Goal: Task Accomplishment & Management: Manage account settings

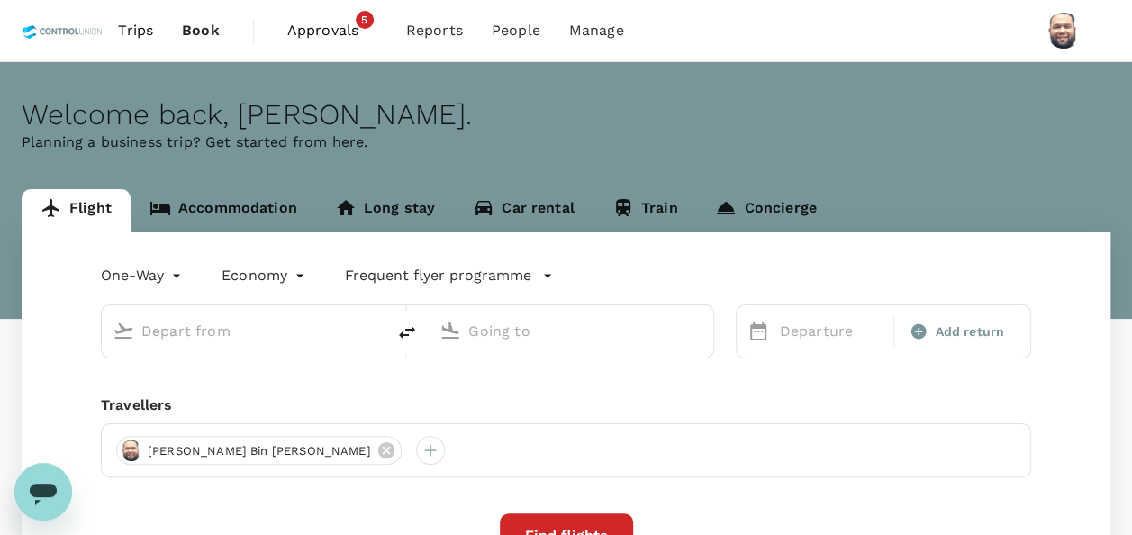
click at [309, 35] on span "Approvals" at bounding box center [332, 31] width 90 height 22
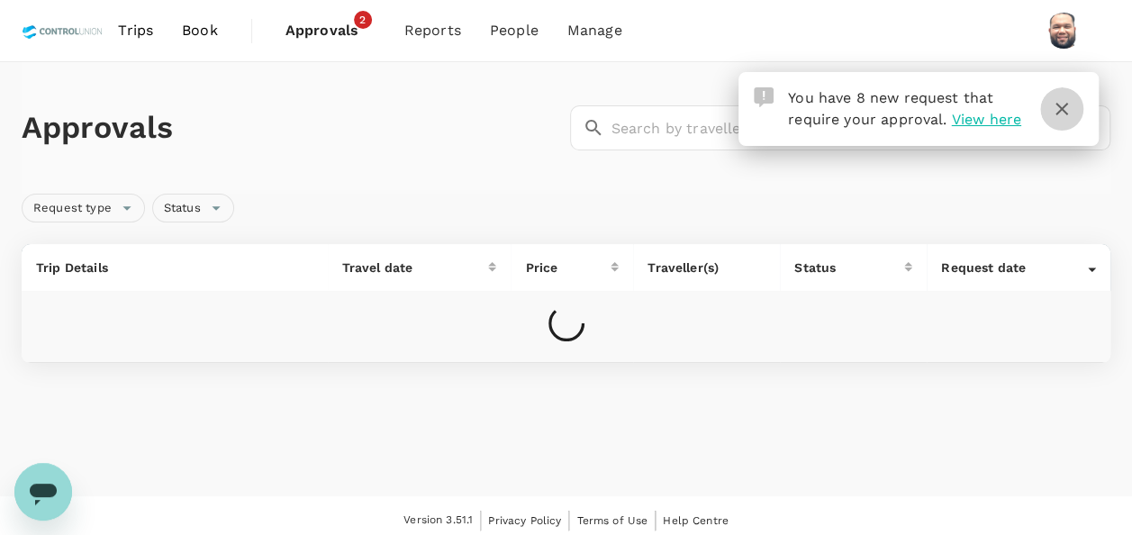
click at [1063, 114] on icon "button" at bounding box center [1062, 109] width 22 height 22
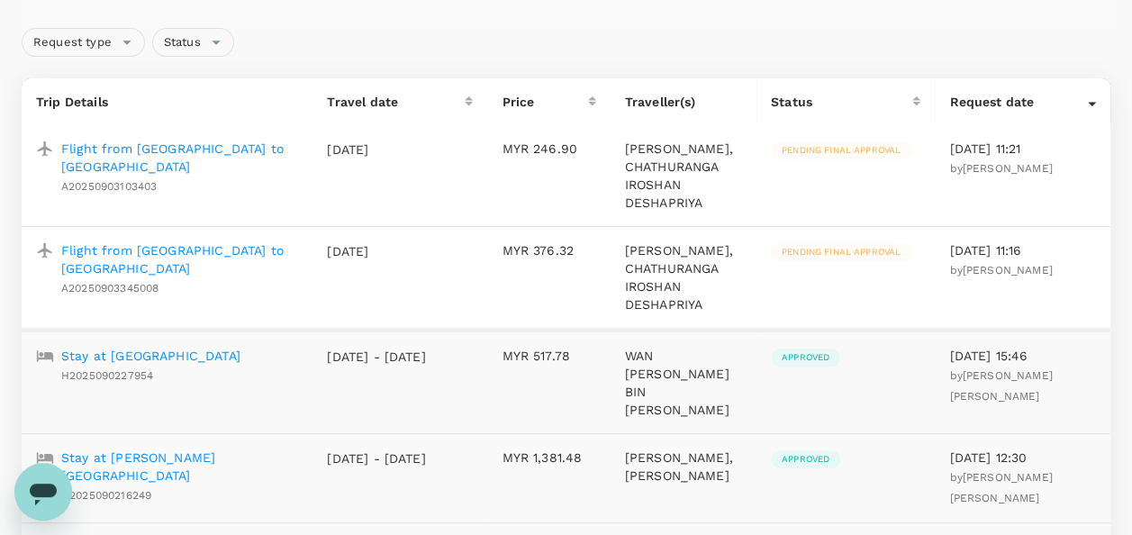
scroll to position [270, 0]
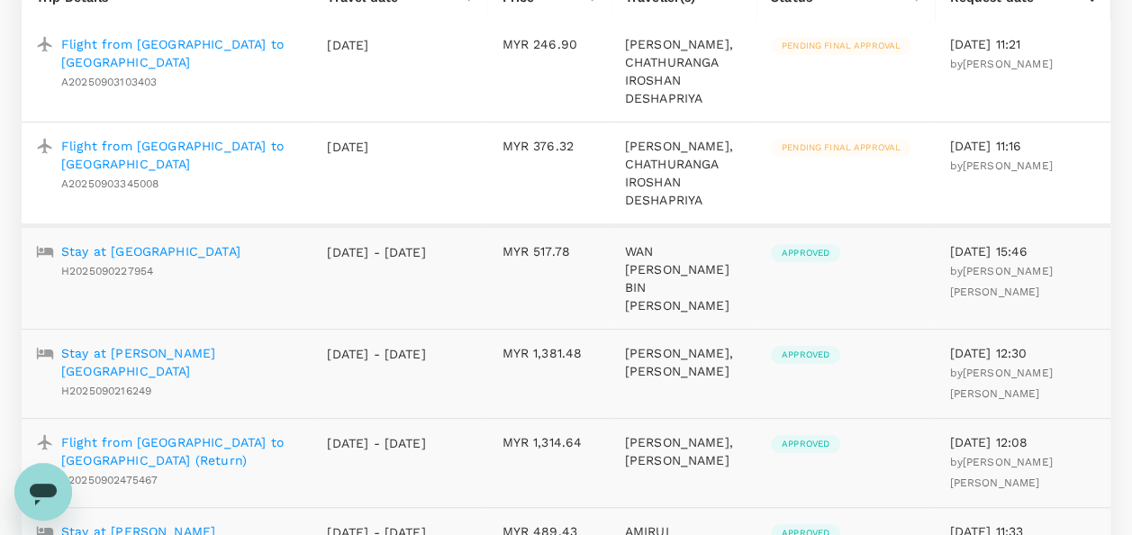
click at [204, 159] on p "Flight from [GEOGRAPHIC_DATA] to [GEOGRAPHIC_DATA]" at bounding box center [179, 155] width 237 height 36
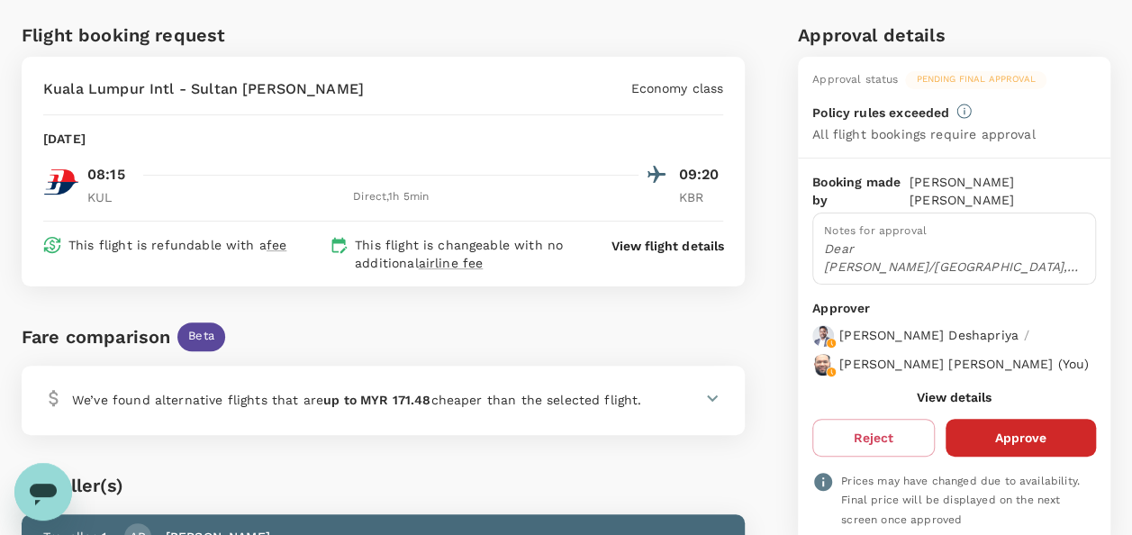
scroll to position [90, 0]
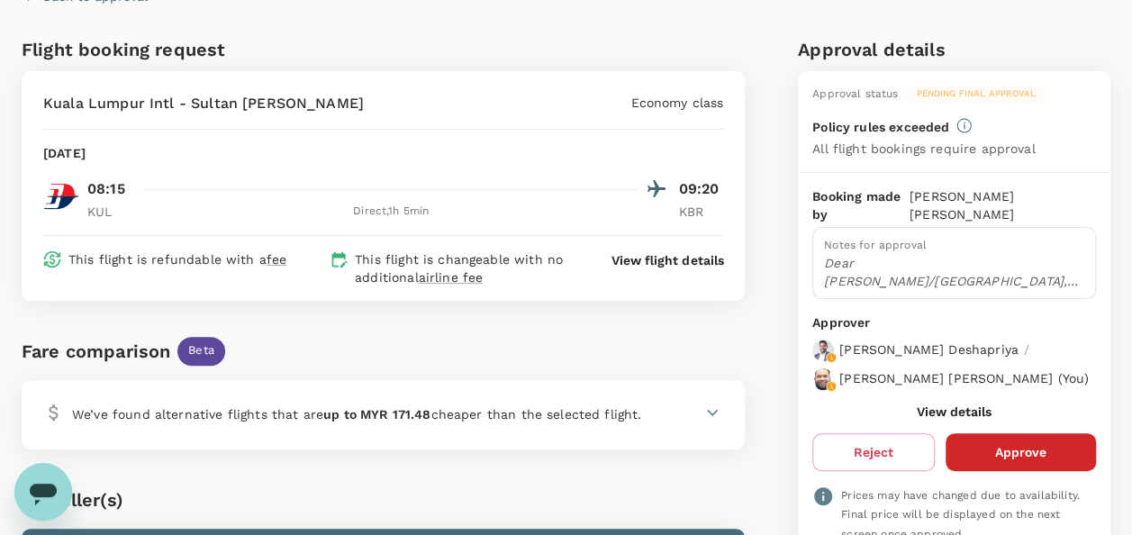
click at [959, 419] on button "View details" at bounding box center [954, 412] width 75 height 14
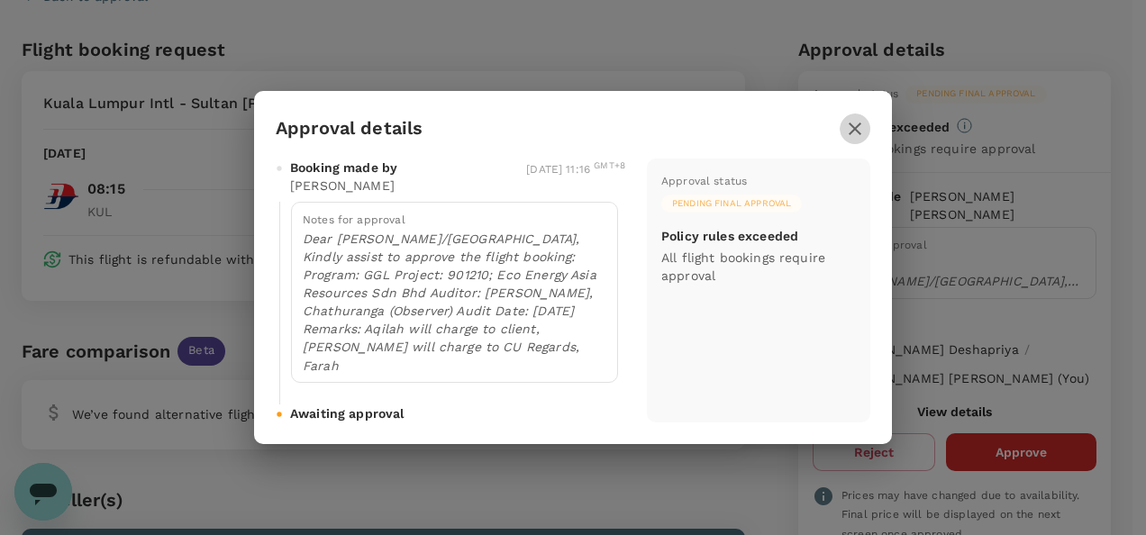
click at [858, 132] on icon "button" at bounding box center [855, 129] width 13 height 13
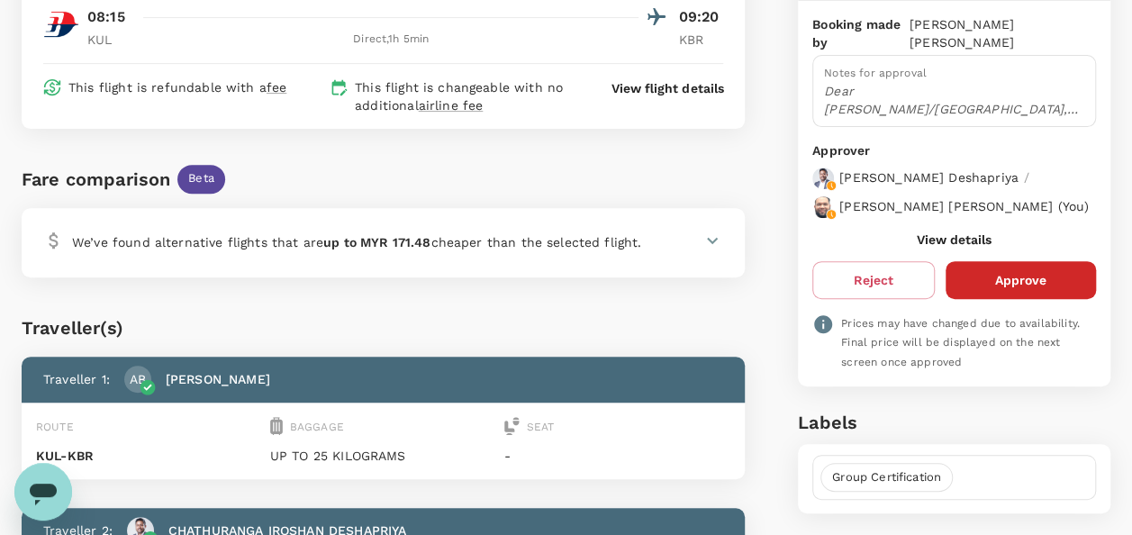
scroll to position [270, 0]
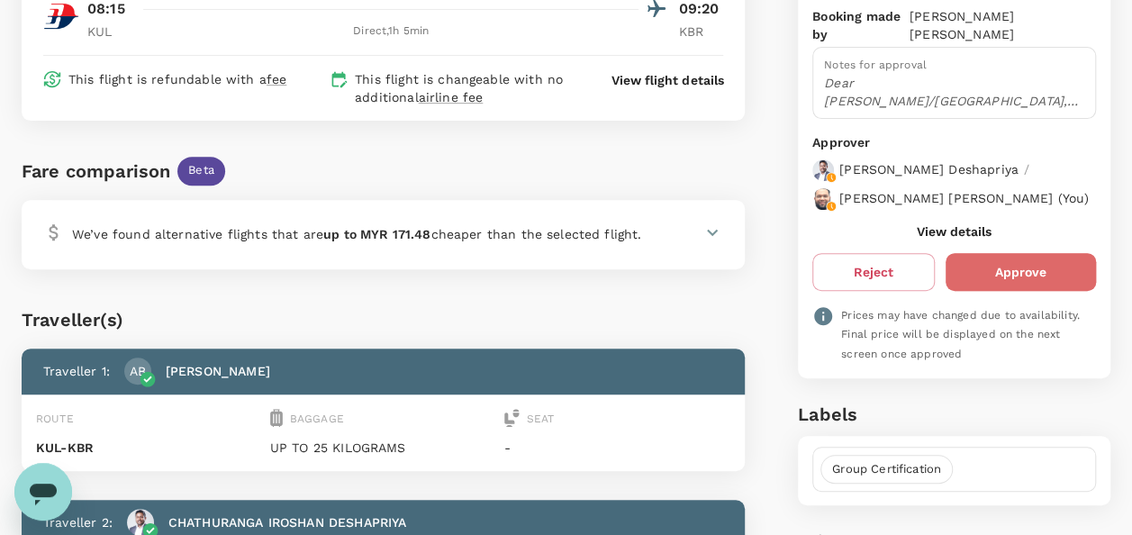
click at [1007, 283] on button "Approve" at bounding box center [1021, 272] width 150 height 38
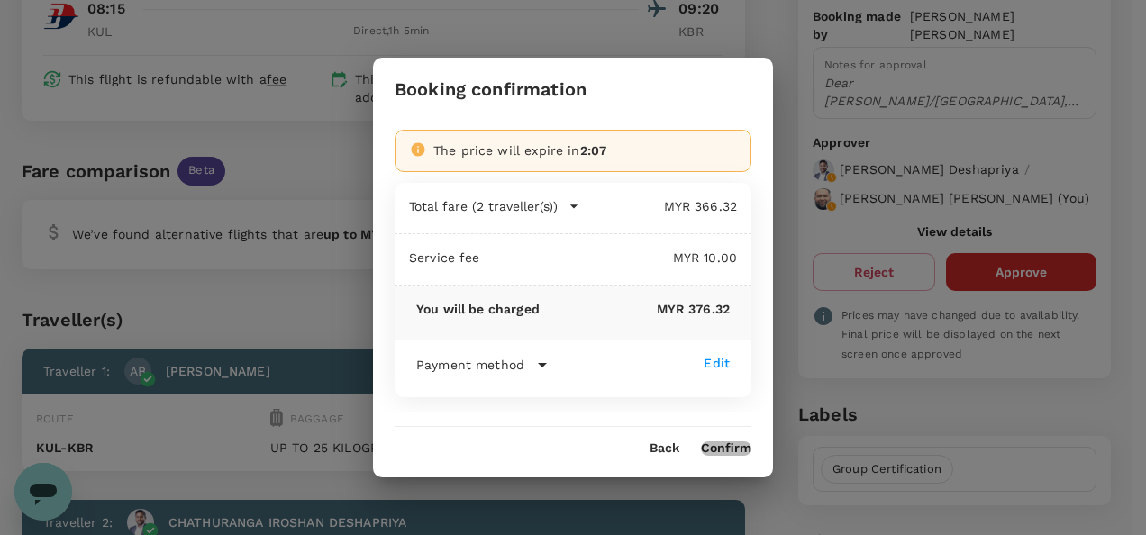
click at [723, 451] on button "Confirm" at bounding box center [726, 448] width 50 height 14
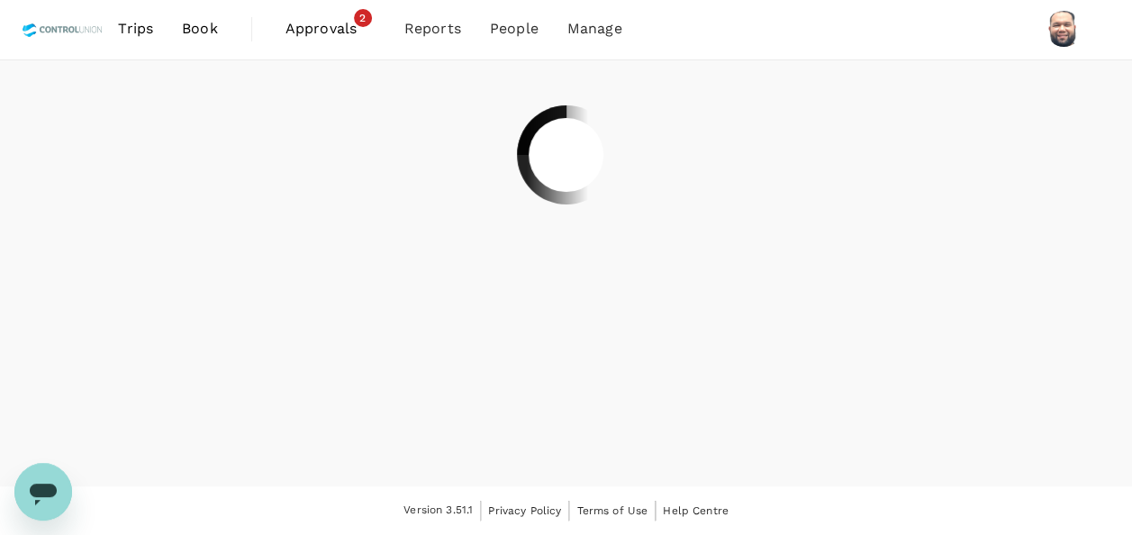
scroll to position [0, 0]
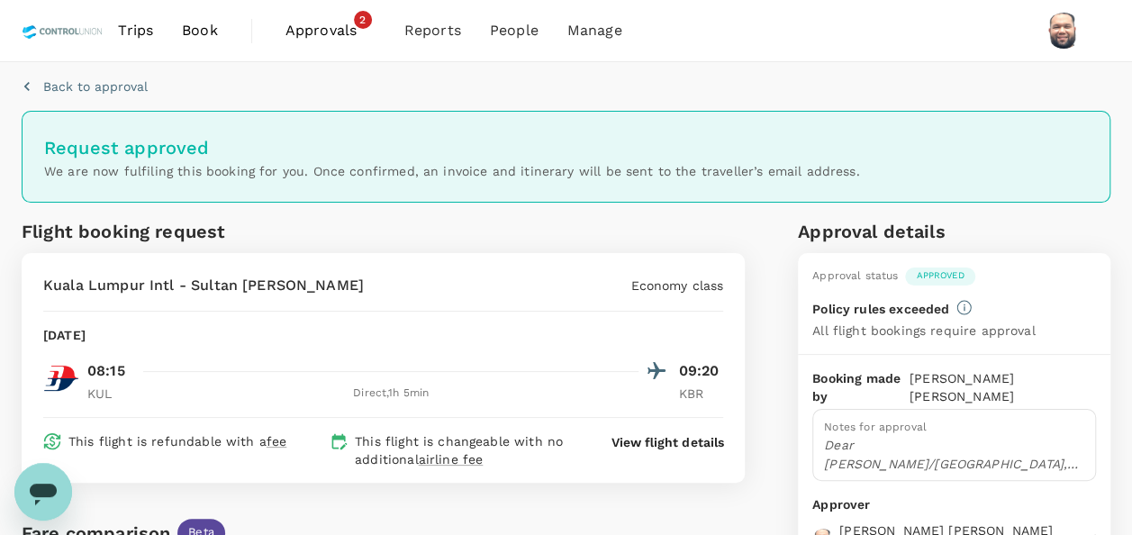
click at [318, 27] on span "Approvals" at bounding box center [331, 31] width 90 height 22
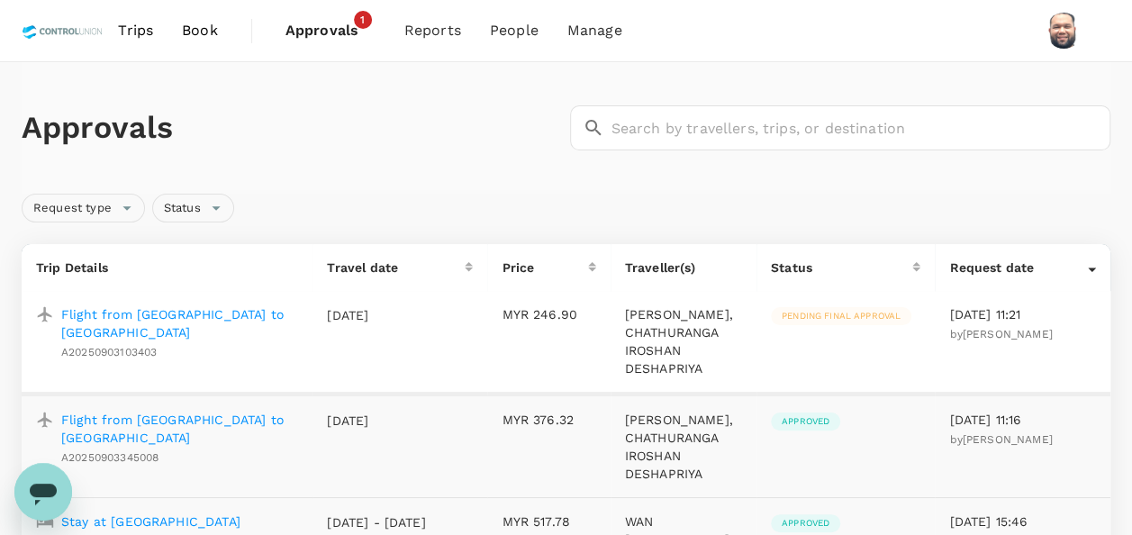
scroll to position [90, 0]
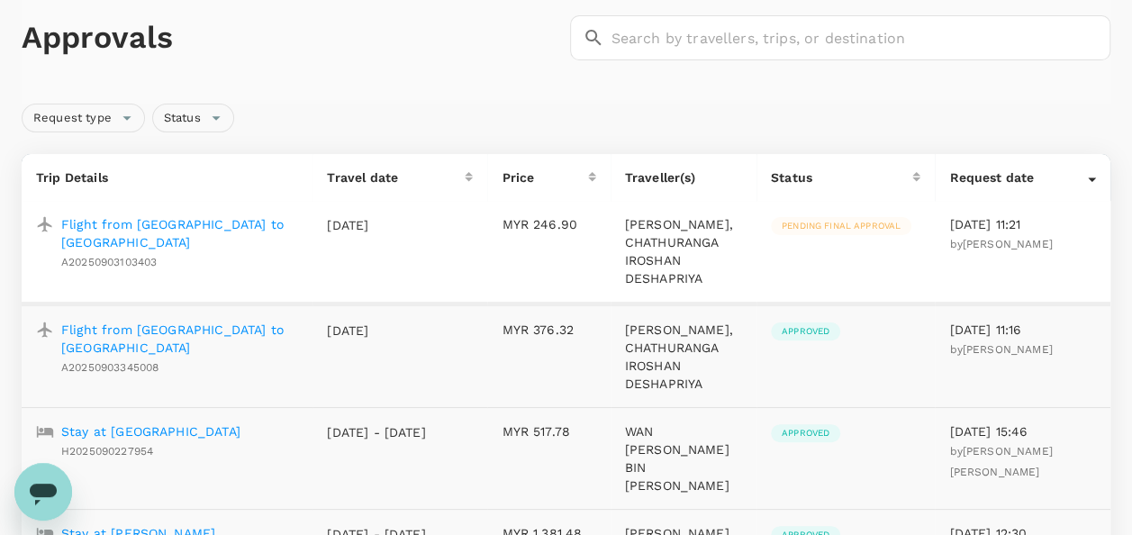
click at [225, 230] on p "Flight from [GEOGRAPHIC_DATA] to [GEOGRAPHIC_DATA]" at bounding box center [179, 233] width 237 height 36
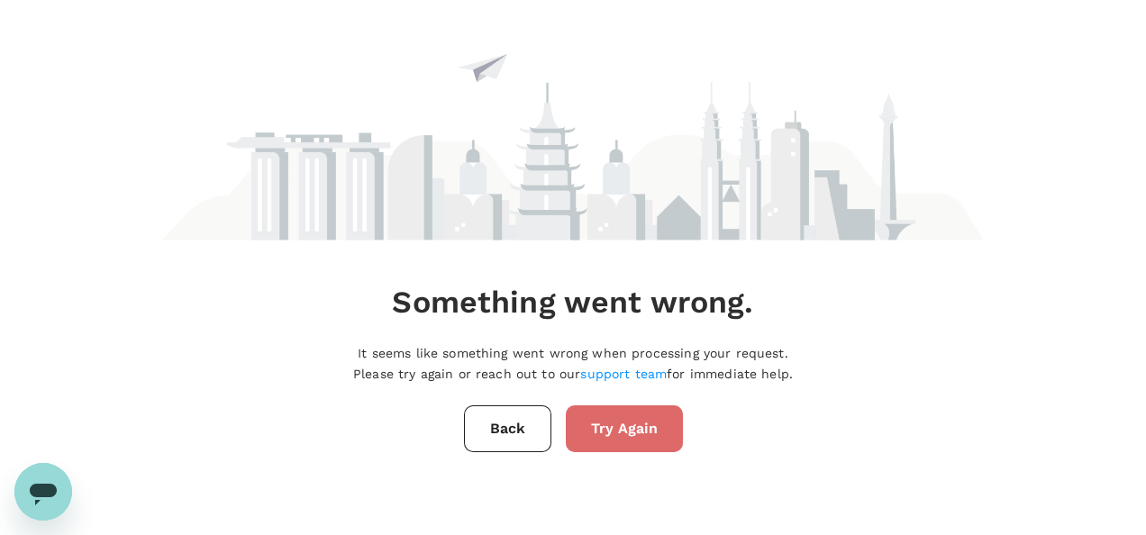
click at [612, 437] on button "Try Again" at bounding box center [624, 428] width 117 height 47
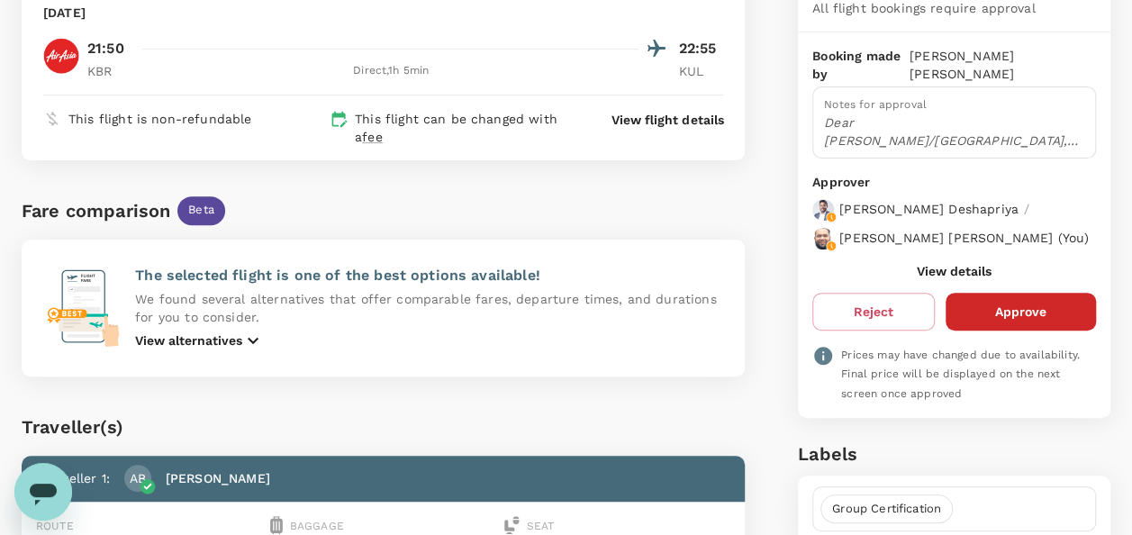
scroll to position [270, 0]
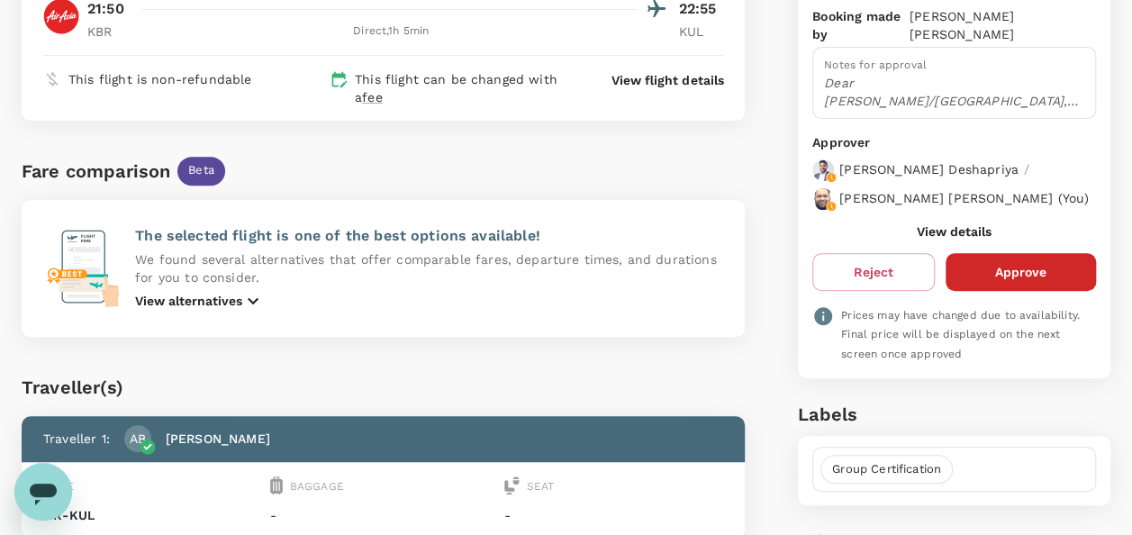
click at [936, 239] on button "View details" at bounding box center [954, 231] width 75 height 14
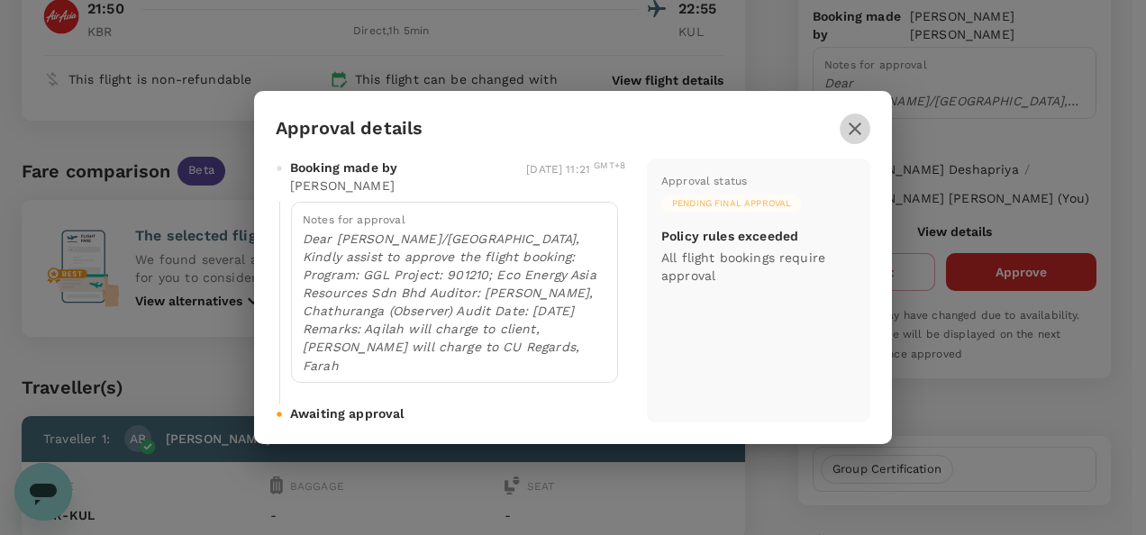
click at [854, 132] on icon "button" at bounding box center [855, 129] width 22 height 22
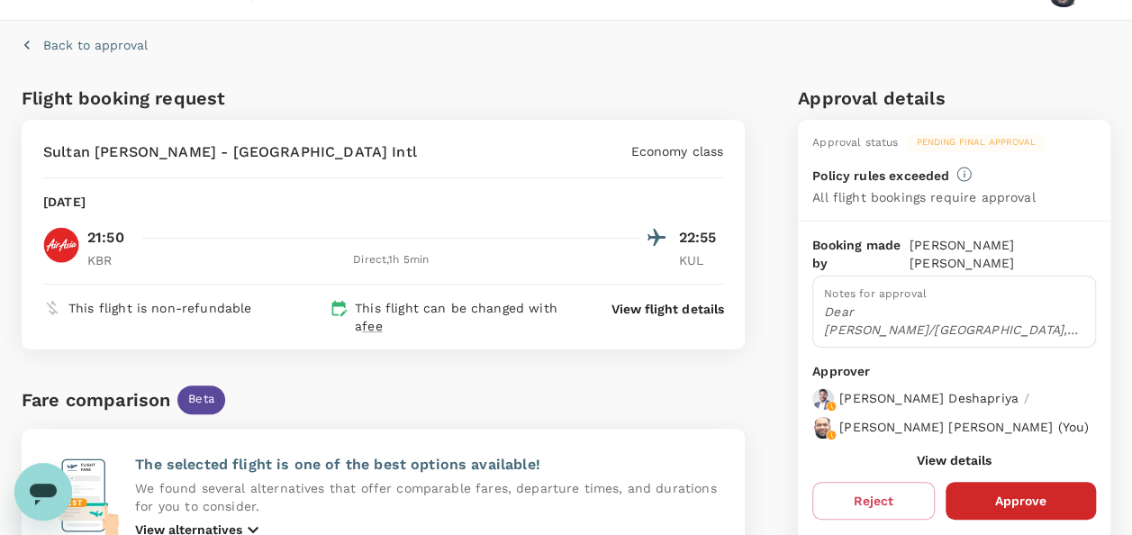
scroll to position [0, 0]
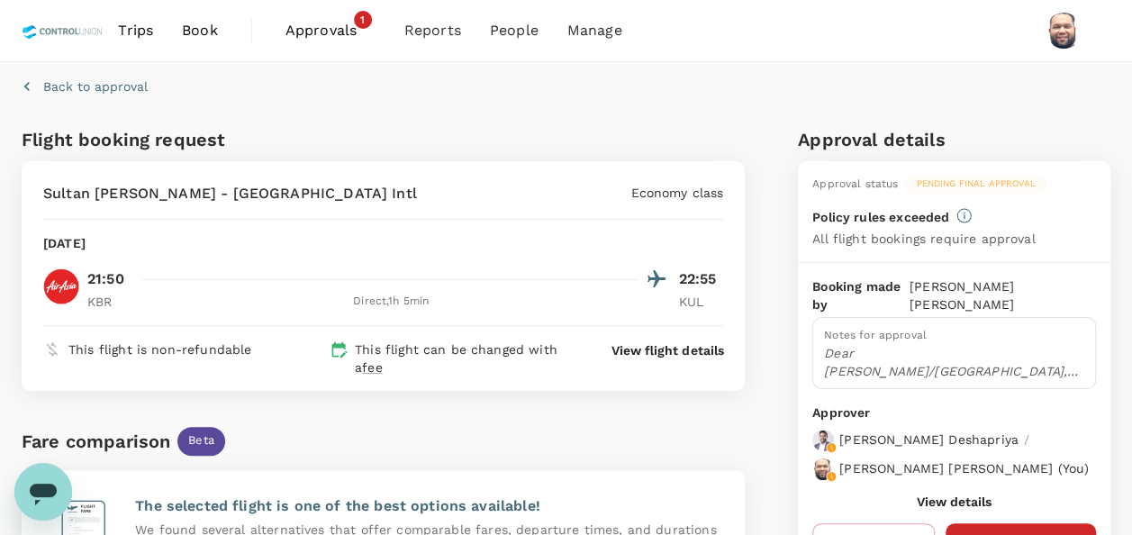
click at [315, 39] on span "Approvals" at bounding box center [331, 31] width 90 height 22
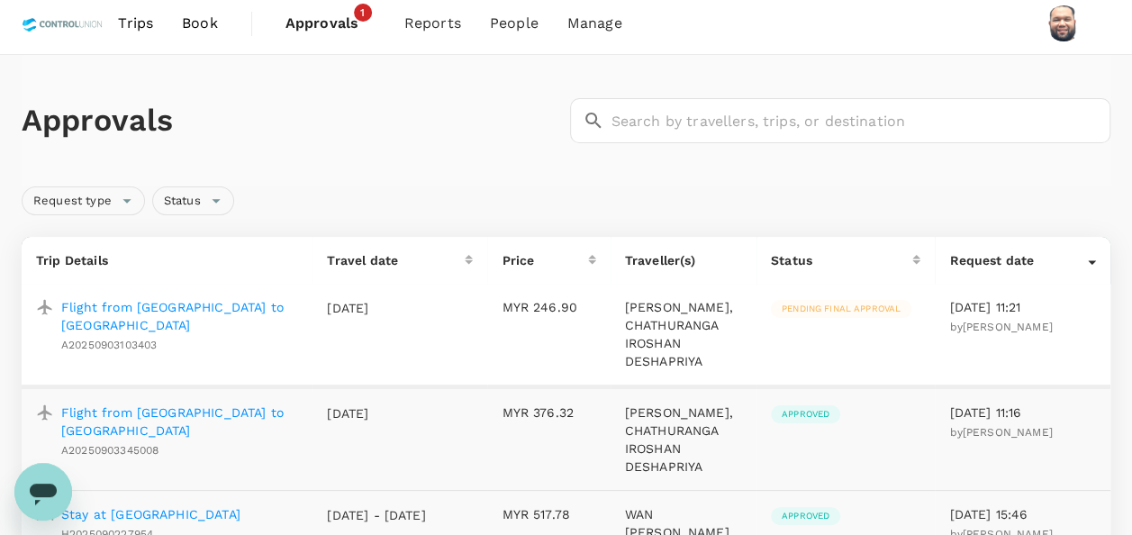
scroll to position [187, 0]
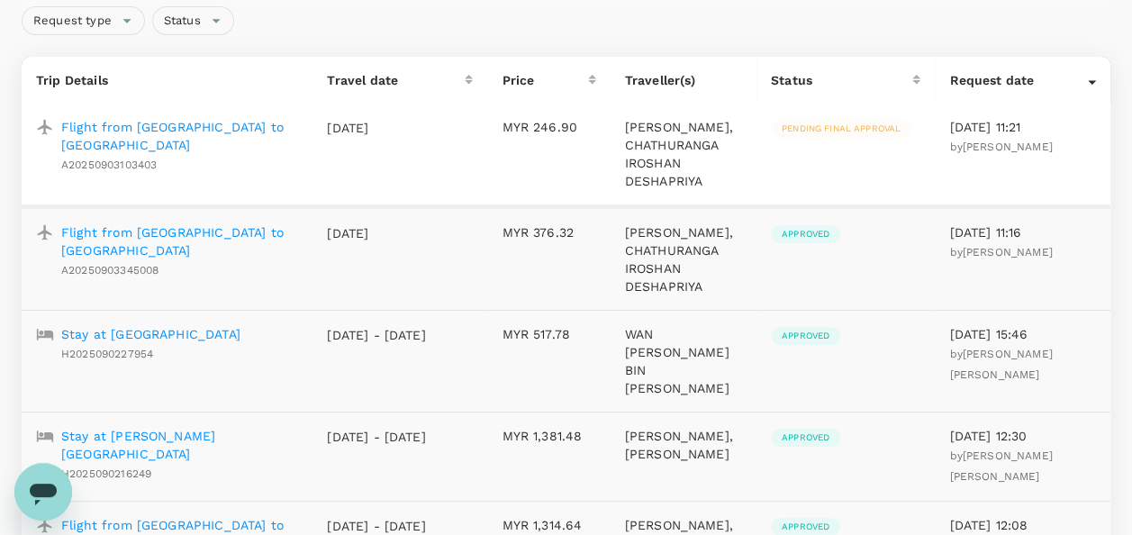
click at [195, 247] on p "Flight from [GEOGRAPHIC_DATA] to [GEOGRAPHIC_DATA]" at bounding box center [179, 241] width 237 height 36
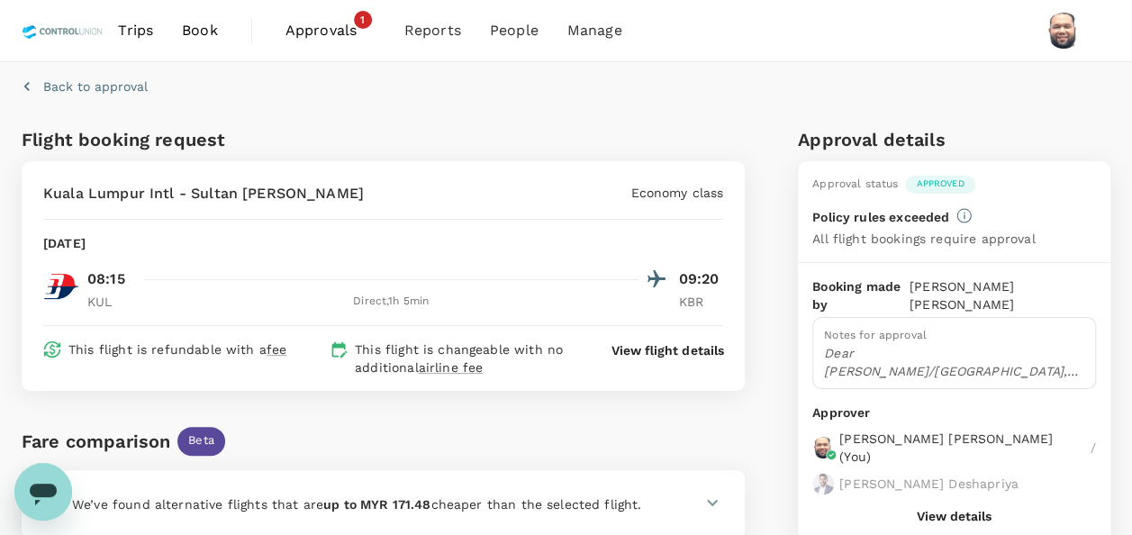
click at [308, 37] on span "Approvals" at bounding box center [331, 31] width 90 height 22
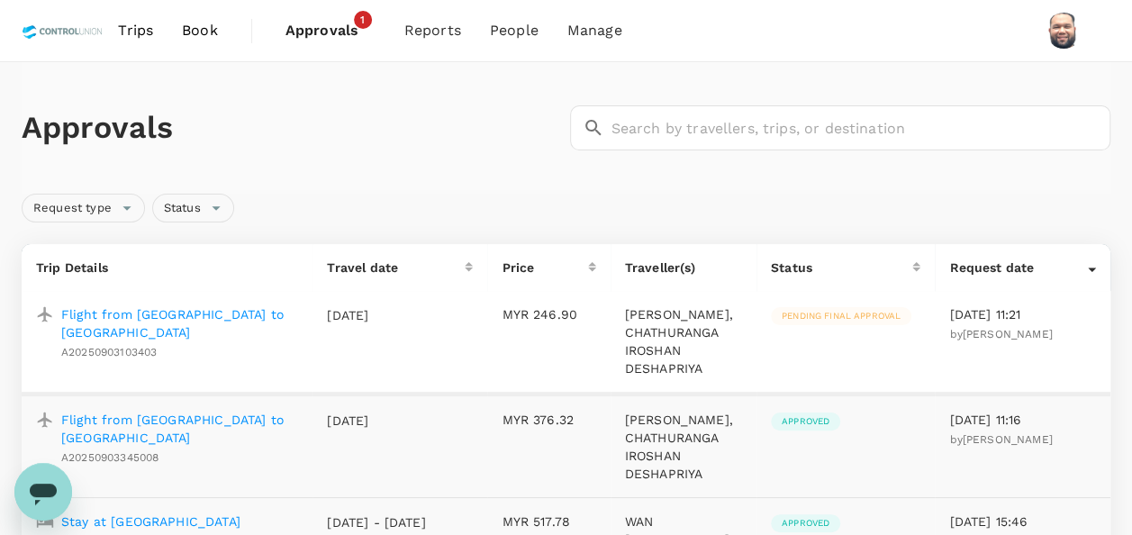
click at [196, 315] on p "Flight from [GEOGRAPHIC_DATA] to [GEOGRAPHIC_DATA]" at bounding box center [179, 323] width 237 height 36
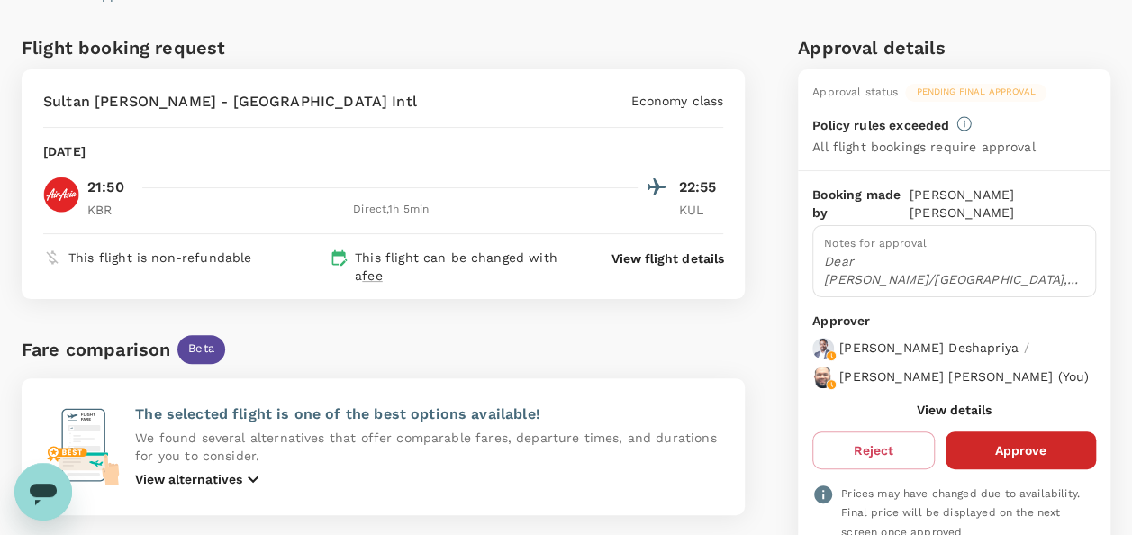
scroll to position [90, 0]
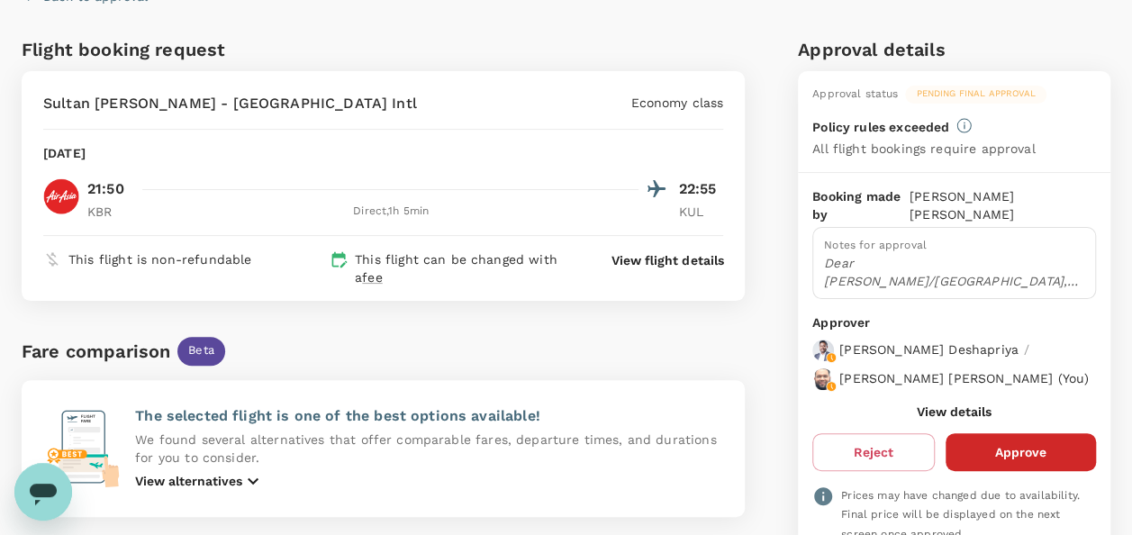
click at [968, 419] on button "View details" at bounding box center [954, 412] width 75 height 14
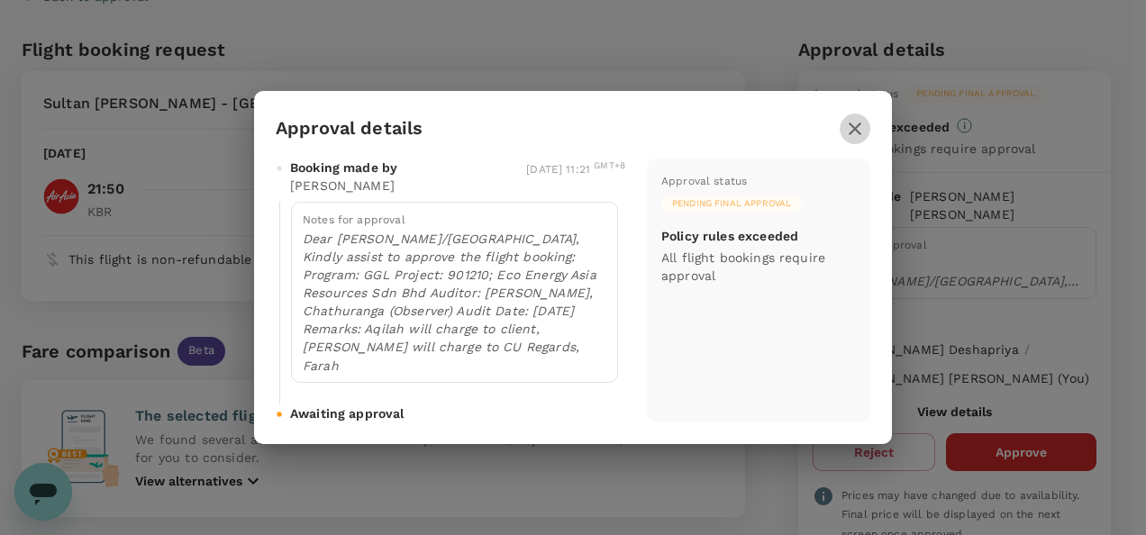
click at [853, 126] on icon "button" at bounding box center [855, 129] width 22 height 22
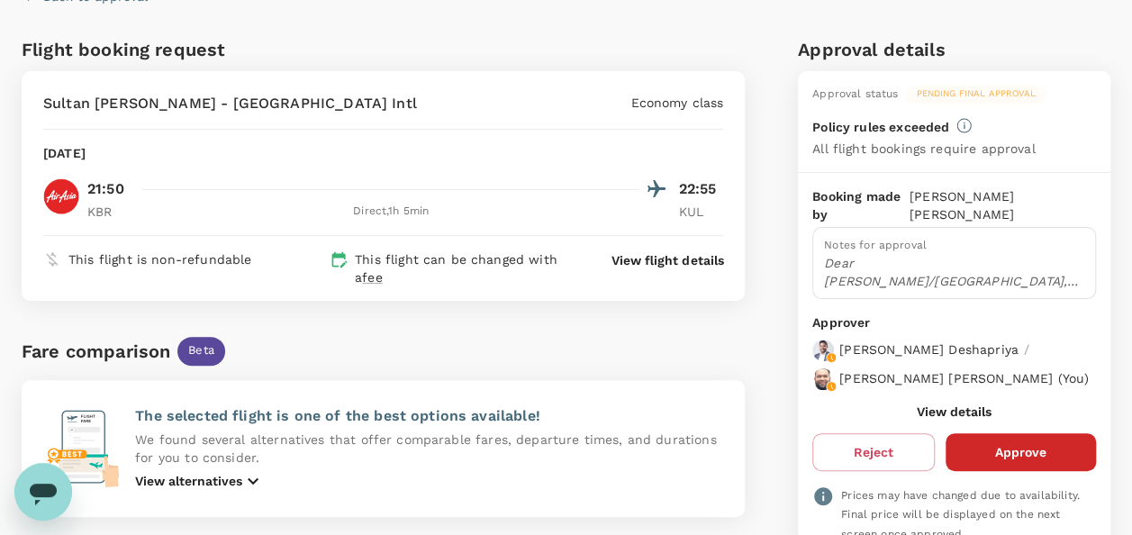
click at [1028, 462] on button "Approve" at bounding box center [1021, 452] width 150 height 38
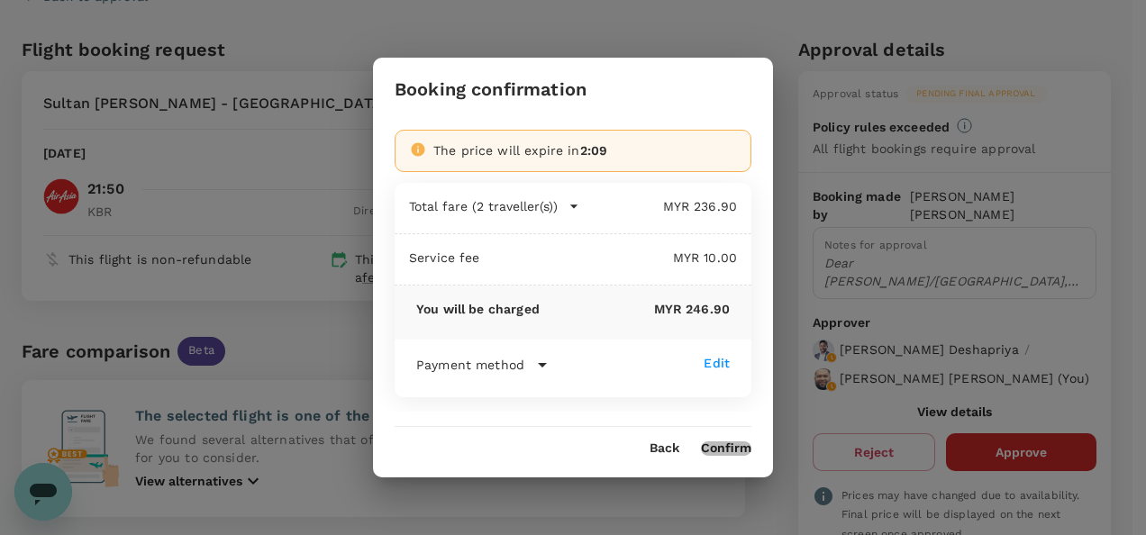
click at [724, 454] on button "Confirm" at bounding box center [726, 448] width 50 height 14
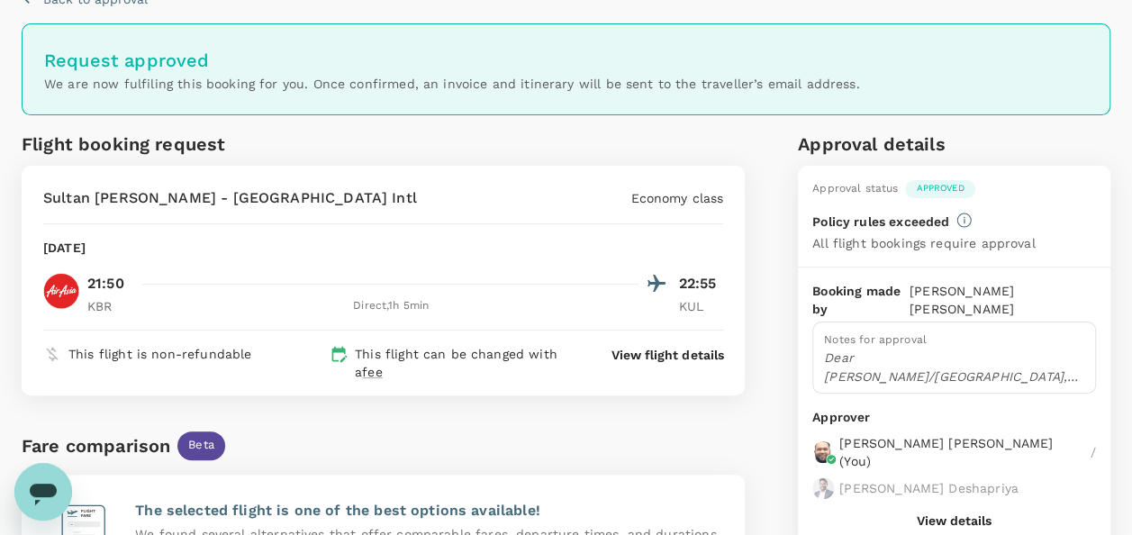
scroll to position [0, 0]
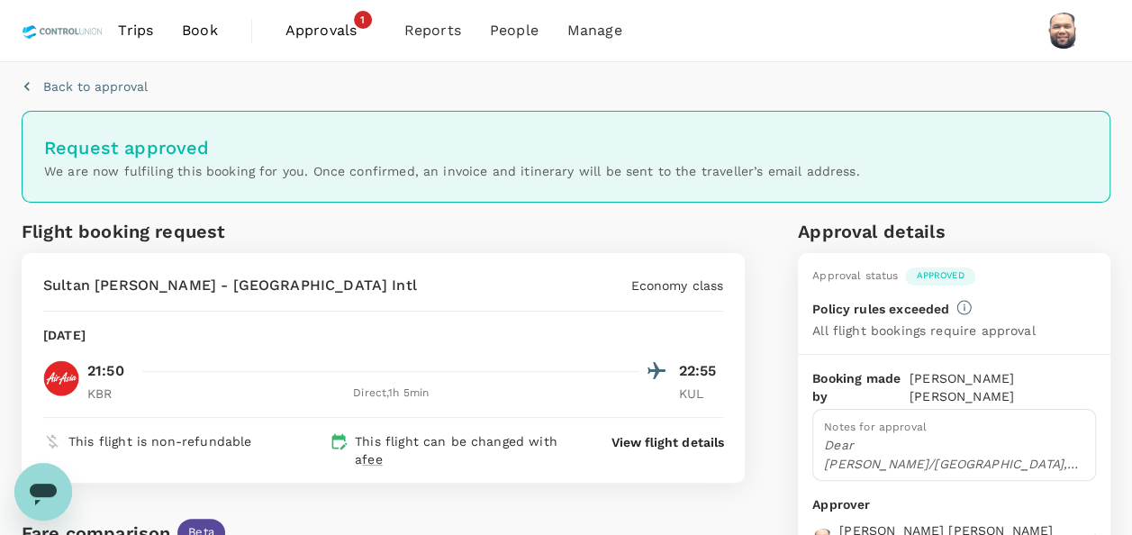
click at [310, 30] on span "Approvals" at bounding box center [331, 31] width 90 height 22
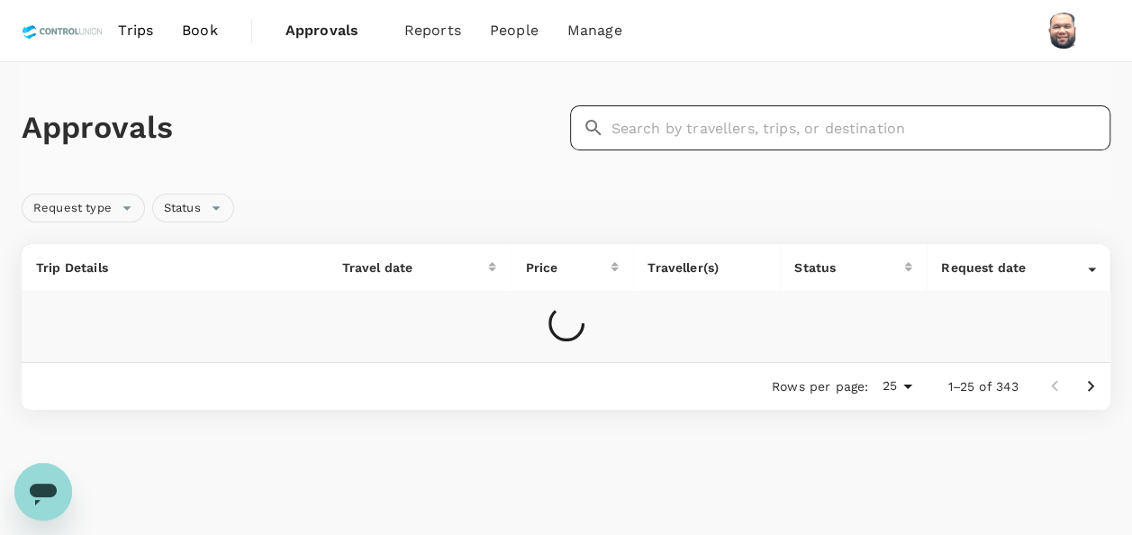
click at [650, 132] on input "text" at bounding box center [862, 127] width 500 height 45
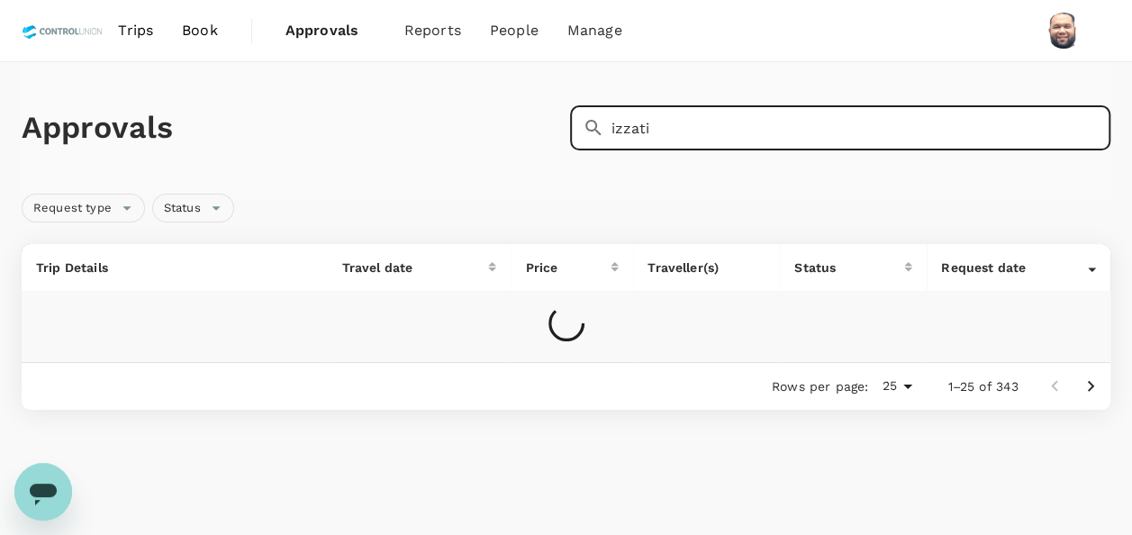
type input "izzati"
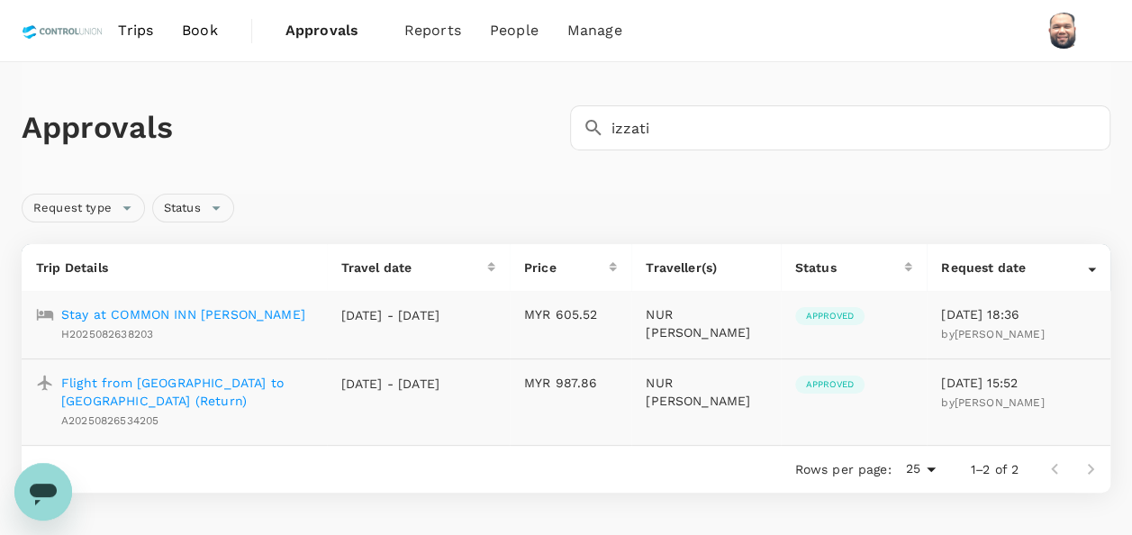
click at [211, 314] on p "Stay at COMMON INN [PERSON_NAME]" at bounding box center [183, 314] width 244 height 18
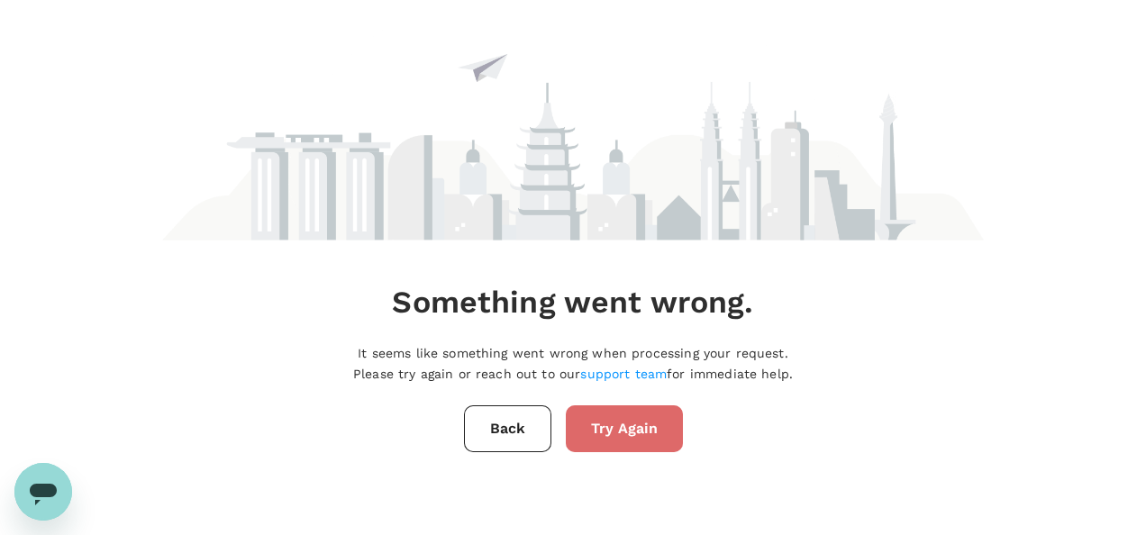
click at [626, 429] on button "Try Again" at bounding box center [624, 428] width 117 height 47
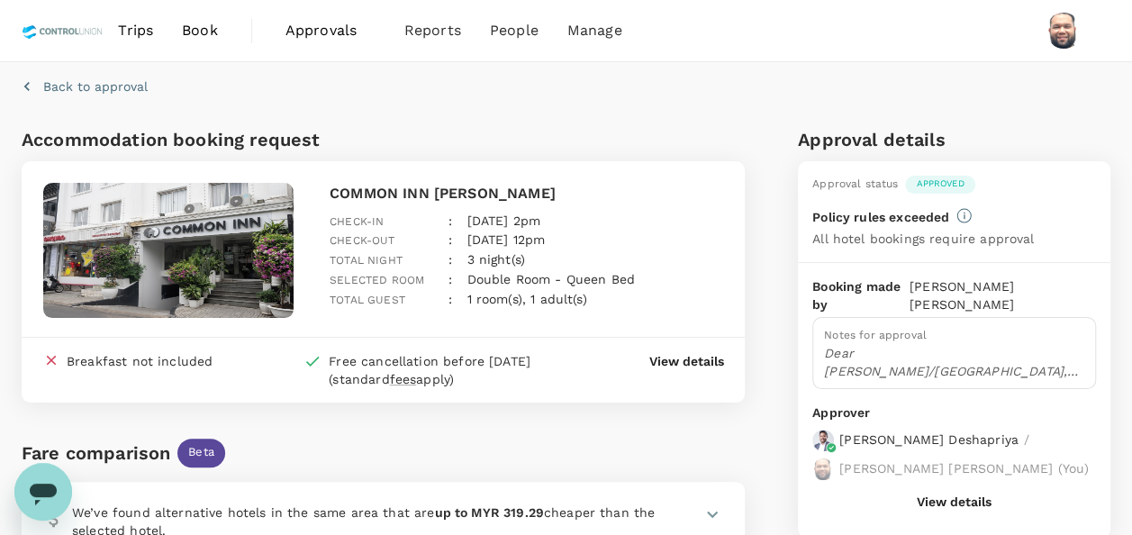
click at [332, 27] on span "Approvals" at bounding box center [331, 31] width 90 height 22
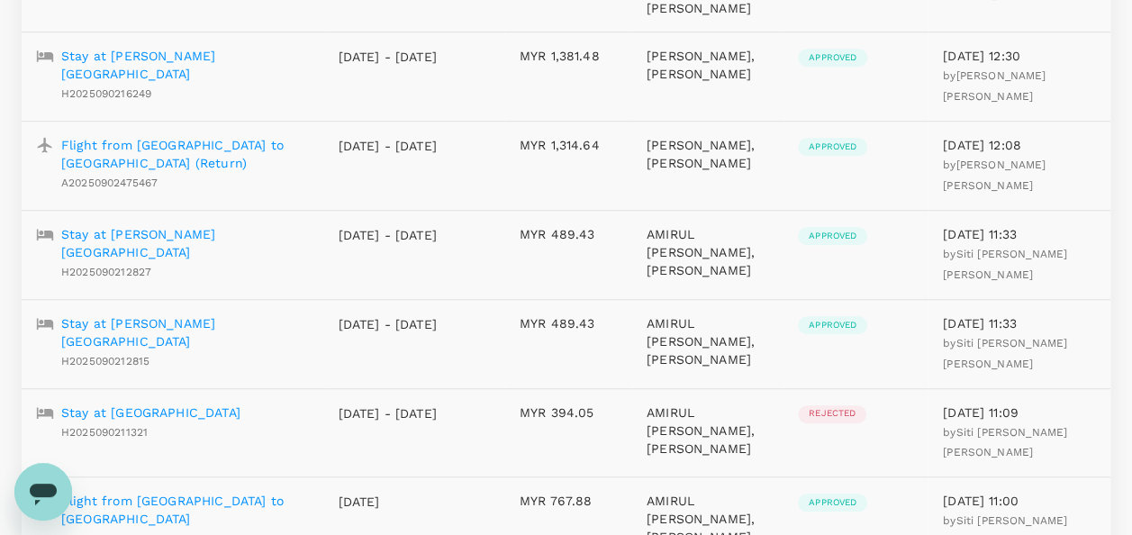
scroll to position [631, 0]
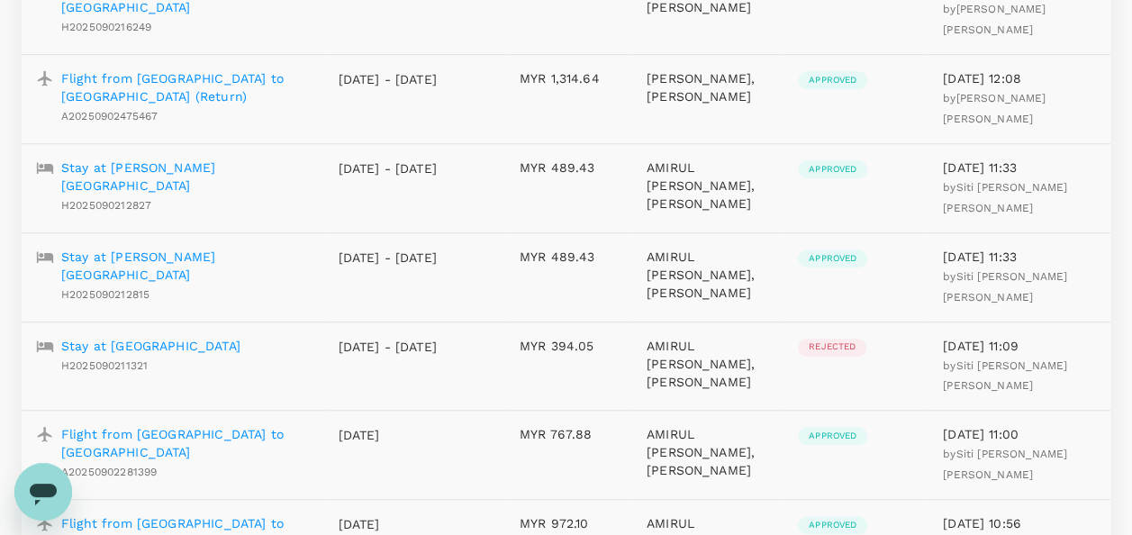
click at [184, 105] on p "Flight from [GEOGRAPHIC_DATA] to [GEOGRAPHIC_DATA] (Return)" at bounding box center [185, 87] width 249 height 36
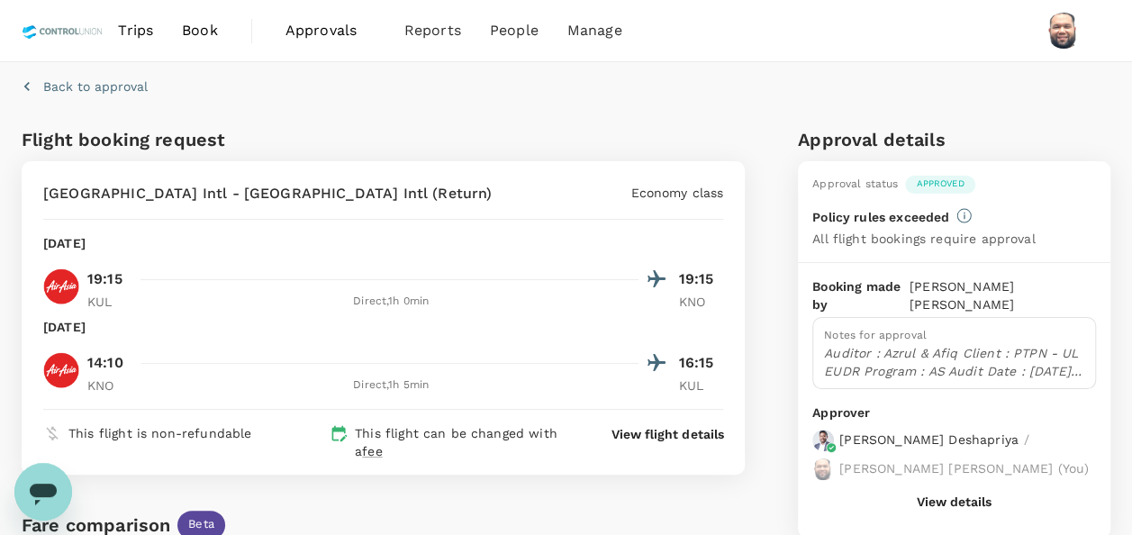
click at [328, 29] on span "Approvals" at bounding box center [331, 31] width 90 height 22
